Goal: Information Seeking & Learning: Learn about a topic

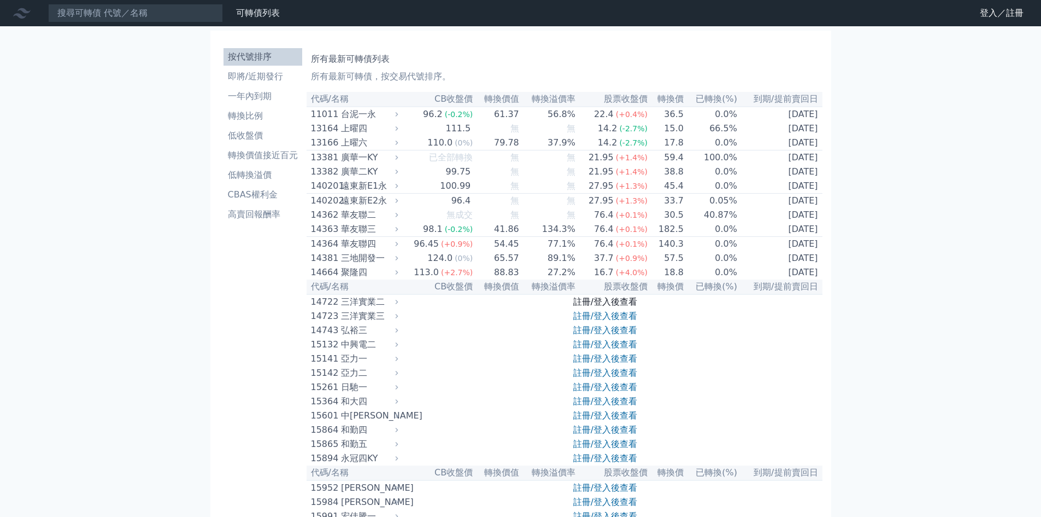
click at [598, 307] on link "註冊/登入後查看" at bounding box center [605, 301] width 64 height 10
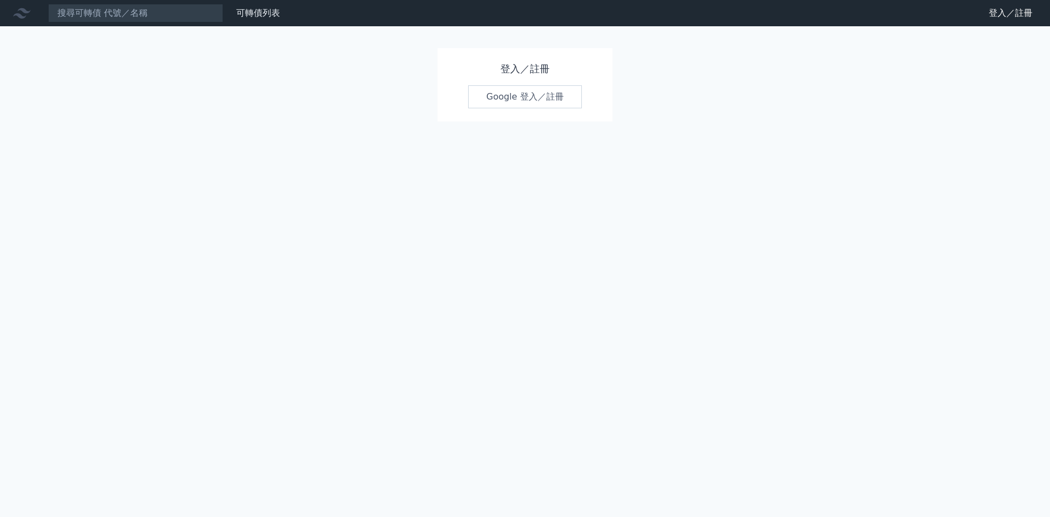
click at [509, 120] on div "登入／註冊 Google 登入／註冊" at bounding box center [524, 84] width 175 height 73
click at [514, 107] on link "Google 登入／註冊" at bounding box center [525, 96] width 114 height 23
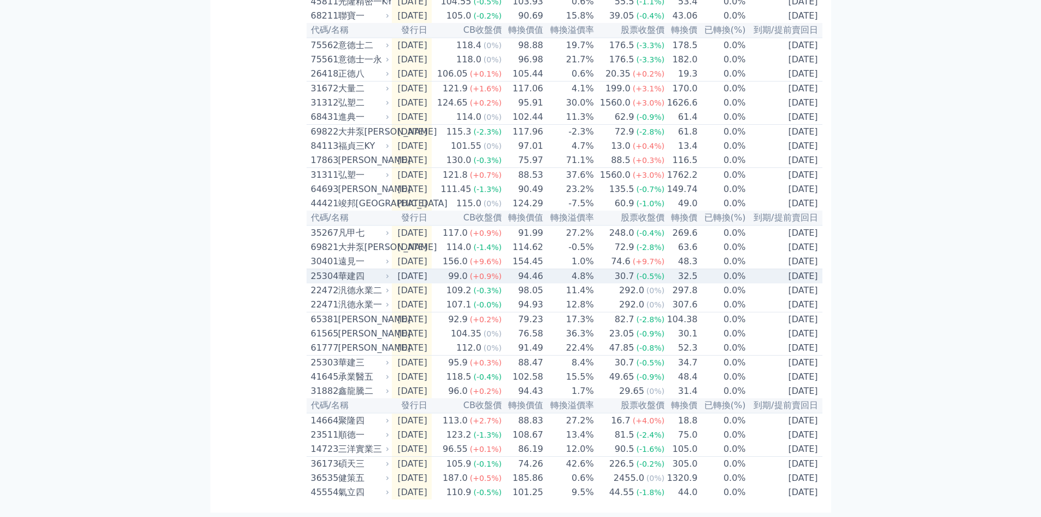
scroll to position [307, 0]
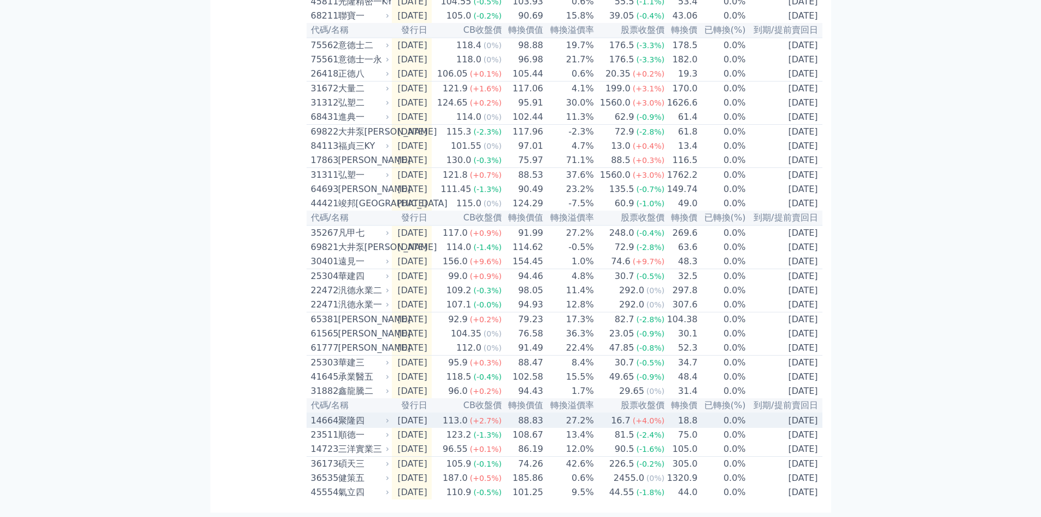
click at [412, 419] on td "[DATE]" at bounding box center [412, 420] width 40 height 15
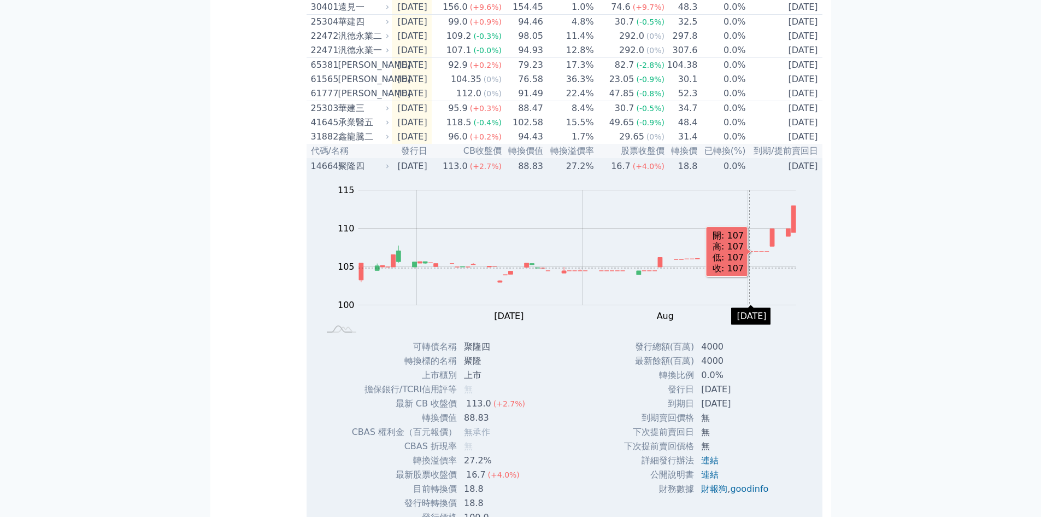
scroll to position [635, 0]
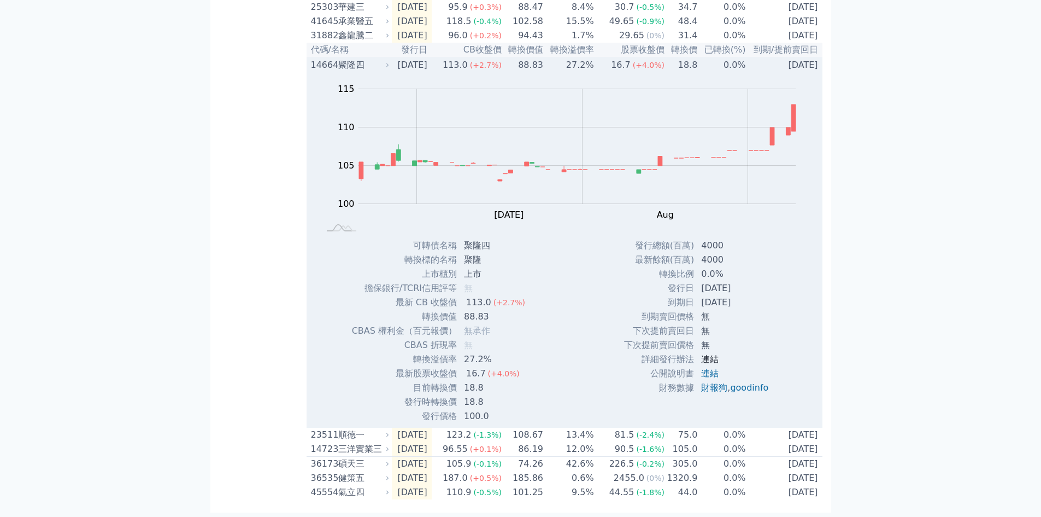
click at [705, 364] on link "連結" at bounding box center [709, 359] width 17 height 10
click at [704, 392] on link "財報狗" at bounding box center [714, 387] width 26 height 10
click at [595, 72] on td "27.2%" at bounding box center [569, 64] width 51 height 15
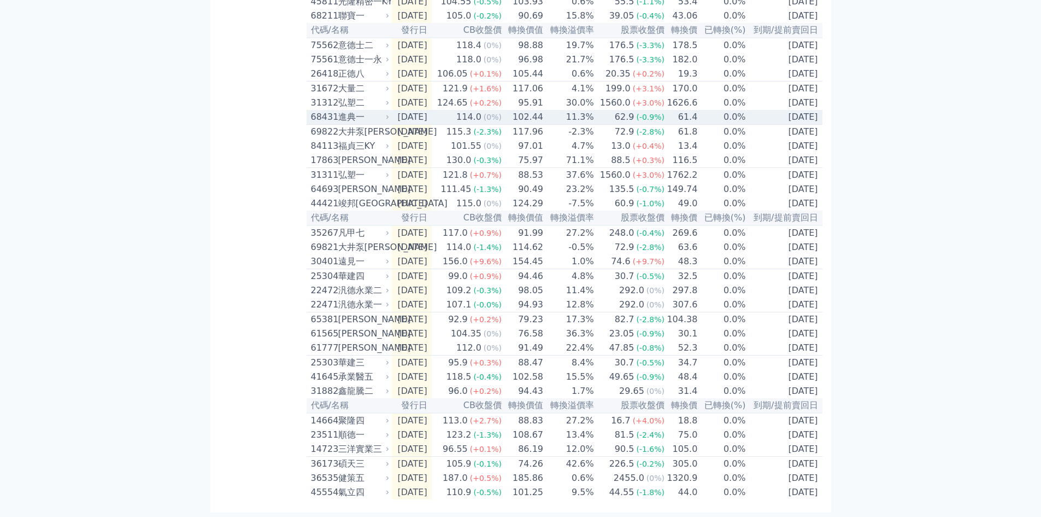
scroll to position [307, 0]
